Goal: Information Seeking & Learning: Learn about a topic

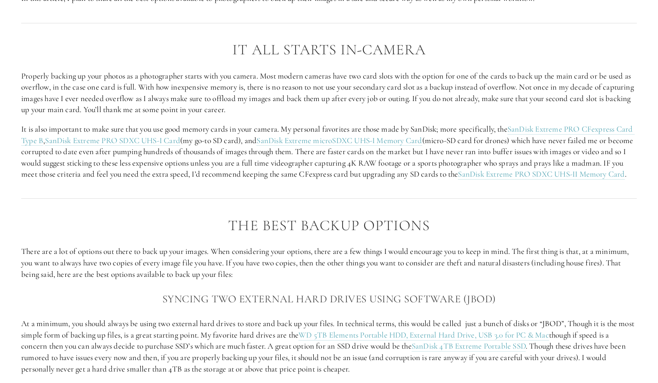
scroll to position [721, 0]
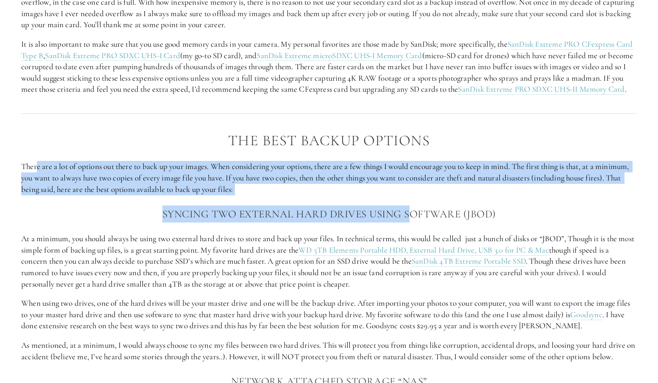
drag, startPoint x: 36, startPoint y: 179, endPoint x: 409, endPoint y: 213, distance: 374.8
click at [113, 222] on h3 "Syncing two external hard drives using software (JBOD)" at bounding box center [329, 213] width 616 height 17
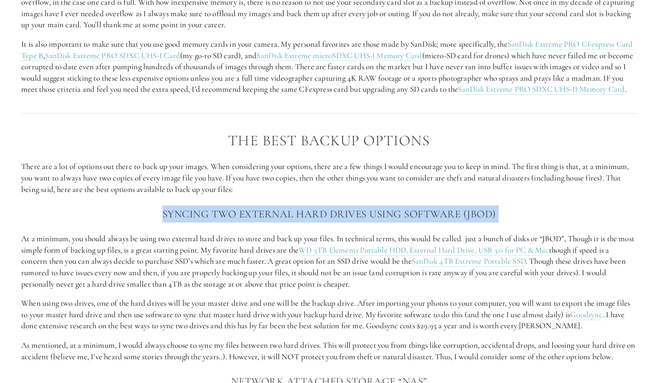
drag, startPoint x: 113, startPoint y: 228, endPoint x: 538, endPoint y: 224, distance: 424.6
click at [538, 222] on h3 "Syncing two external hard drives using software (JBOD)" at bounding box center [329, 213] width 616 height 17
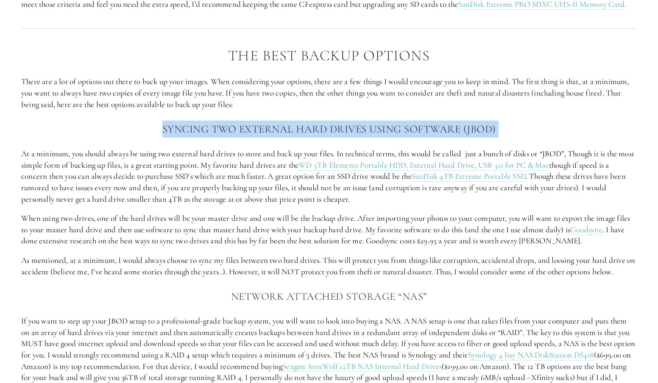
scroll to position [848, 0]
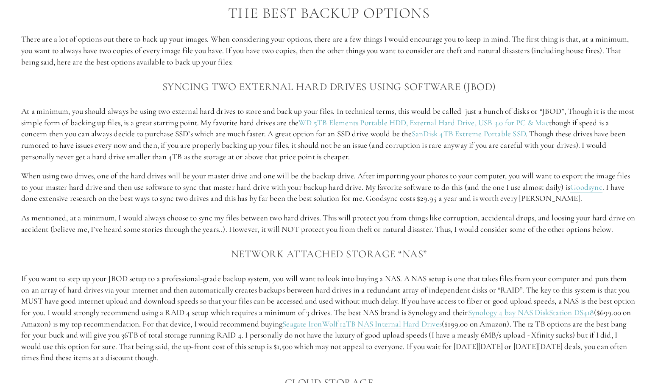
click at [158, 148] on p "At a minimum, you should always be using two external hard drives to store and …" at bounding box center [329, 134] width 616 height 56
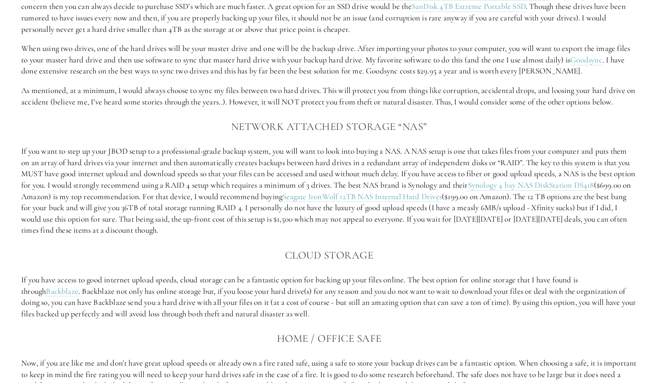
scroll to position [1060, 0]
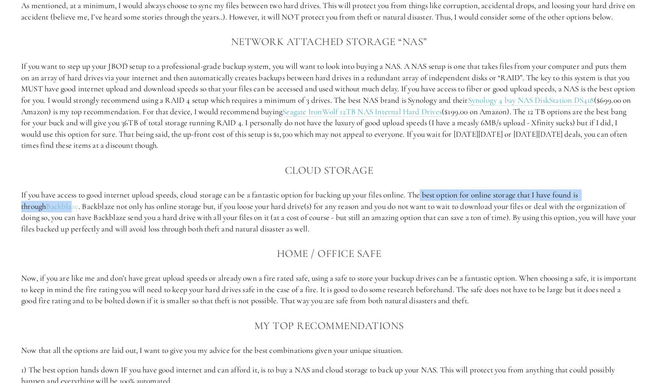
drag, startPoint x: 424, startPoint y: 209, endPoint x: 47, endPoint y: 215, distance: 377.5
click at [47, 215] on p "If you have access to good internet upload speeds, cloud storage can be a fanta…" at bounding box center [329, 211] width 616 height 45
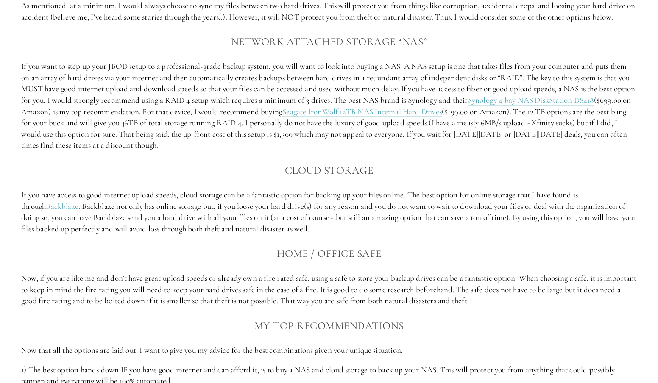
drag, startPoint x: 47, startPoint y: 215, endPoint x: 89, endPoint y: 219, distance: 42.2
click at [89, 219] on p "If you have access to good internet upload speeds, cloud storage can be a fanta…" at bounding box center [329, 211] width 616 height 45
drag, startPoint x: 89, startPoint y: 219, endPoint x: 211, endPoint y: 219, distance: 122.6
click at [211, 219] on p "If you have access to good internet upload speeds, cloud storage can be a fanta…" at bounding box center [329, 211] width 616 height 45
drag, startPoint x: 211, startPoint y: 219, endPoint x: 211, endPoint y: 224, distance: 4.7
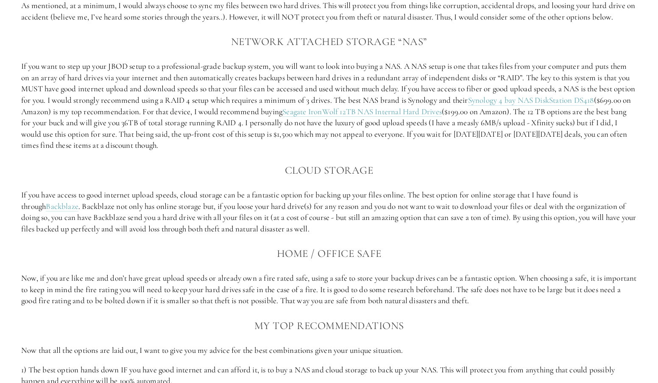
click at [211, 224] on p "If you have access to good internet upload speeds, cloud storage can be a fanta…" at bounding box center [329, 211] width 616 height 45
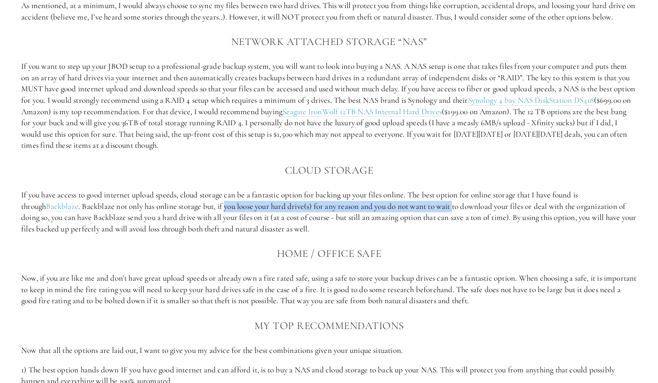
drag, startPoint x: 205, startPoint y: 219, endPoint x: 433, endPoint y: 221, distance: 228.2
click at [433, 221] on p "If you have access to good internet upload speeds, cloud storage can be a fanta…" at bounding box center [329, 211] width 616 height 45
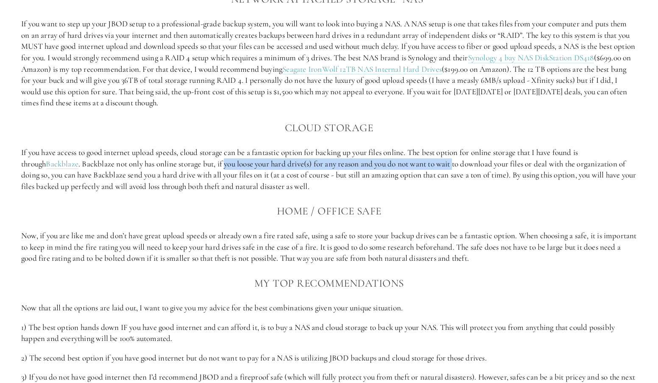
scroll to position [1145, 0]
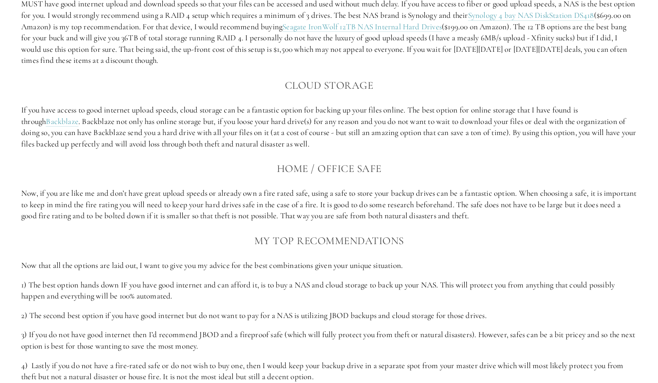
click at [141, 211] on p "Now, if you are like me and don’t have great upload speeds or already own a fir…" at bounding box center [329, 204] width 616 height 34
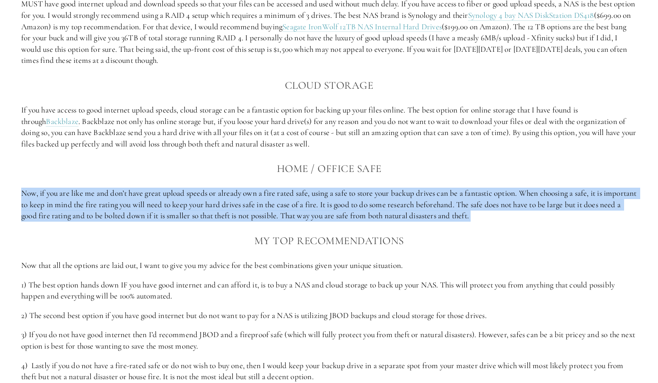
click at [141, 211] on p "Now, if you are like me and don’t have great upload speeds or already own a fir…" at bounding box center [329, 204] width 616 height 34
drag, startPoint x: 141, startPoint y: 211, endPoint x: 117, endPoint y: 214, distance: 24.3
click at [117, 214] on p "Now, if you are like me and don’t have great upload speeds or already own a fir…" at bounding box center [329, 204] width 616 height 34
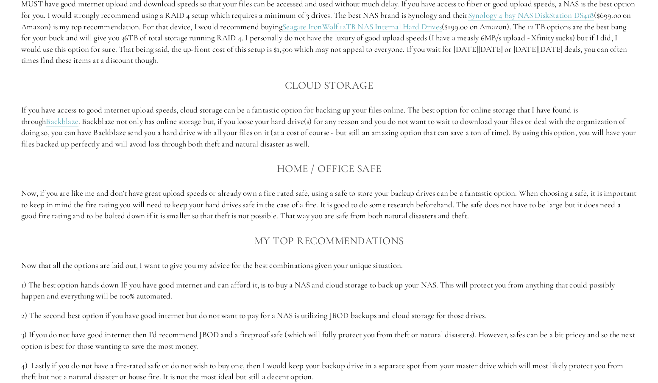
scroll to position [1188, 0]
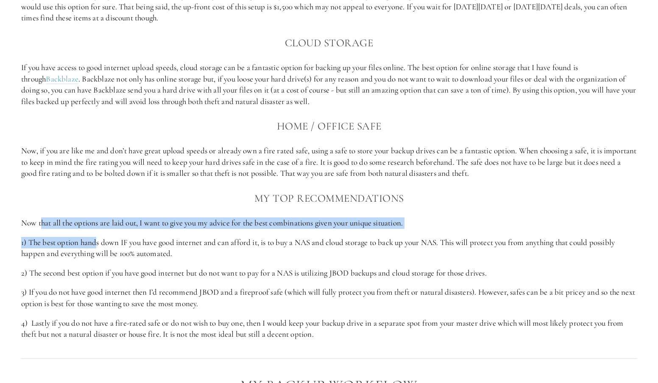
drag, startPoint x: 42, startPoint y: 234, endPoint x: 99, endPoint y: 247, distance: 58.7
click at [99, 247] on div "The Best Backup Options There are a lot of options out there to back up your im…" at bounding box center [329, 3] width 616 height 674
drag, startPoint x: 528, startPoint y: 253, endPoint x: 207, endPoint y: 263, distance: 320.8
click at [207, 259] on p "1) The best option hands down IF you have good internet and can afford it, is t…" at bounding box center [329, 248] width 616 height 22
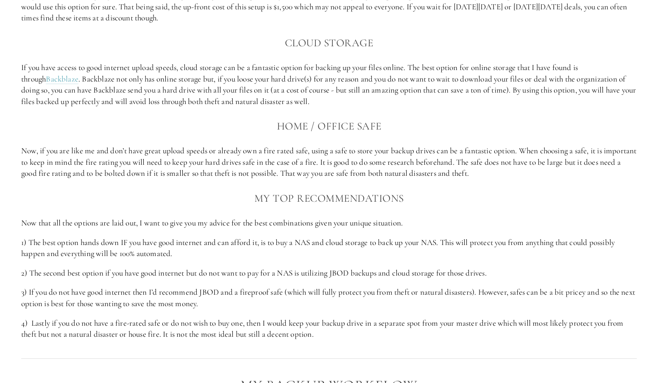
click at [42, 279] on p "2) The second best option if you have good internet but do not want to pay for …" at bounding box center [329, 272] width 616 height 11
drag, startPoint x: 256, startPoint y: 286, endPoint x: 521, endPoint y: 280, distance: 265.2
click at [521, 279] on p "2) The second best option if you have good internet but do not want to pay for …" at bounding box center [329, 272] width 616 height 11
click at [47, 333] on p "4) Lastly if you do not have a fire-rated safe or do not wish to buy one, then …" at bounding box center [329, 328] width 616 height 22
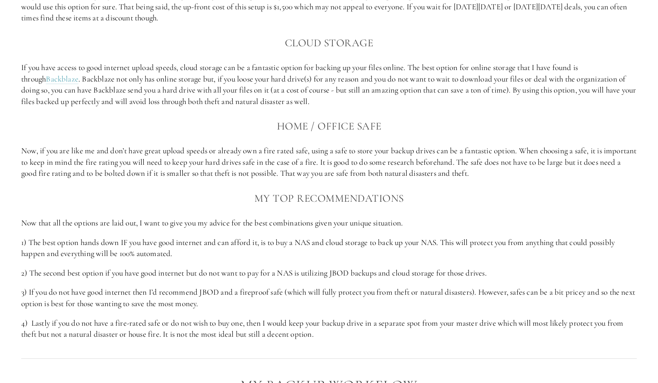
click at [328, 333] on p "4) Lastly if you do not have a fire-rated safe or do not wish to buy one, then …" at bounding box center [329, 328] width 616 height 22
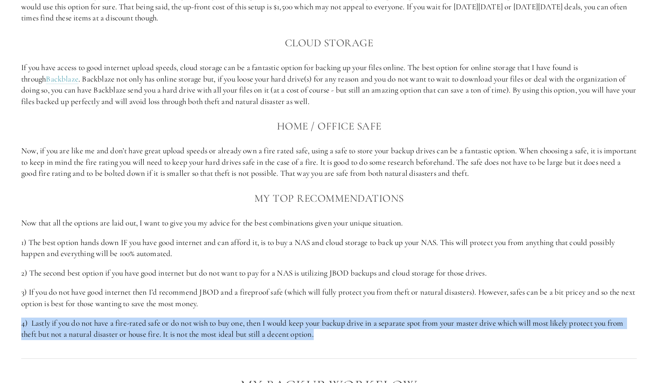
click at [328, 333] on p "4) Lastly if you do not have a fire-rated safe or do not wish to buy one, then …" at bounding box center [329, 328] width 616 height 22
drag, startPoint x: 328, startPoint y: 333, endPoint x: 422, endPoint y: 341, distance: 94.5
click at [422, 340] on p "4) Lastly if you do not have a fire-rated safe or do not wish to buy one, then …" at bounding box center [329, 328] width 616 height 22
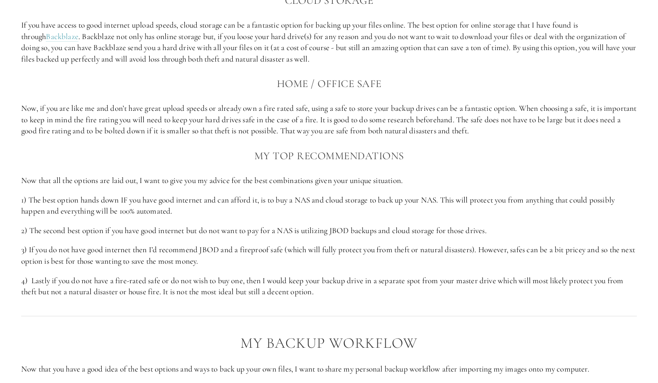
scroll to position [1272, 0]
